Goal: Information Seeking & Learning: Learn about a topic

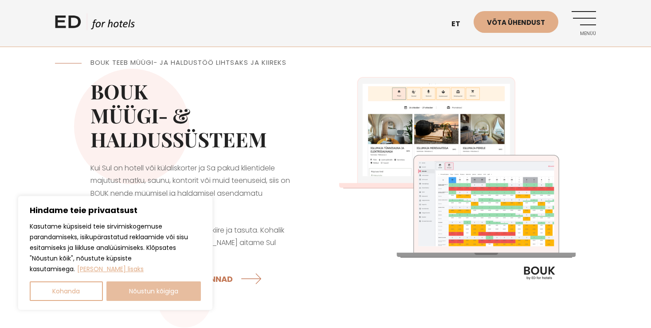
click at [176, 292] on button "Nõustun kõigiga" at bounding box center [153, 291] width 95 height 20
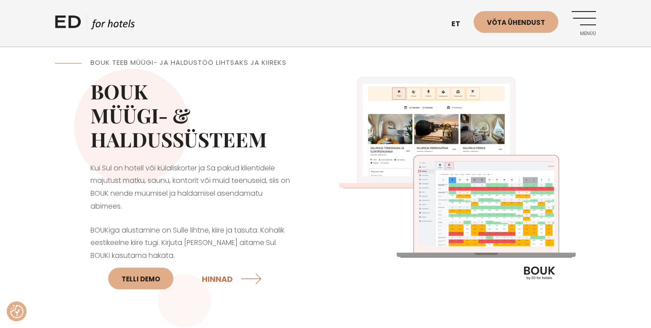
checkbox input "true"
click at [216, 279] on link "HINNAD" at bounding box center [233, 279] width 62 height 24
